Goal: Transaction & Acquisition: Purchase product/service

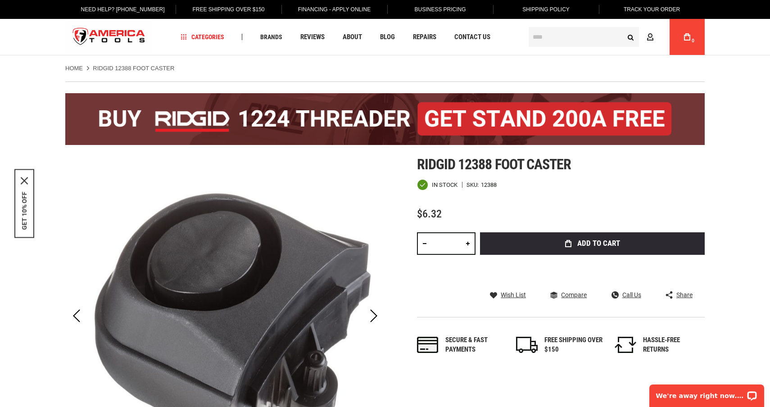
click at [459, 244] on input "*" at bounding box center [446, 243] width 59 height 23
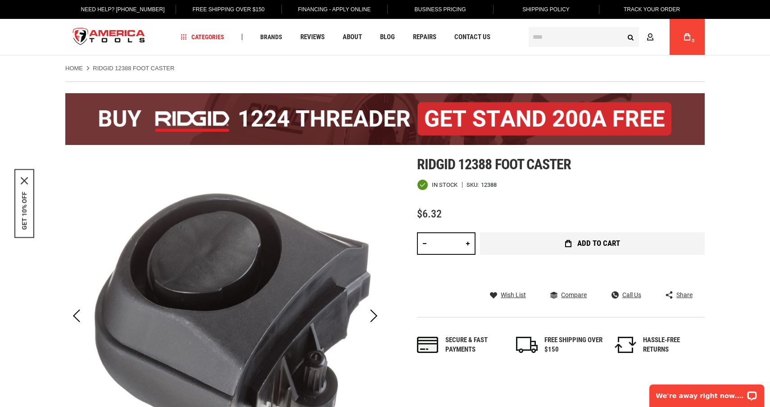
type input "**"
click at [538, 247] on button "Add to Cart" at bounding box center [592, 243] width 225 height 23
